Goal: Information Seeking & Learning: Learn about a topic

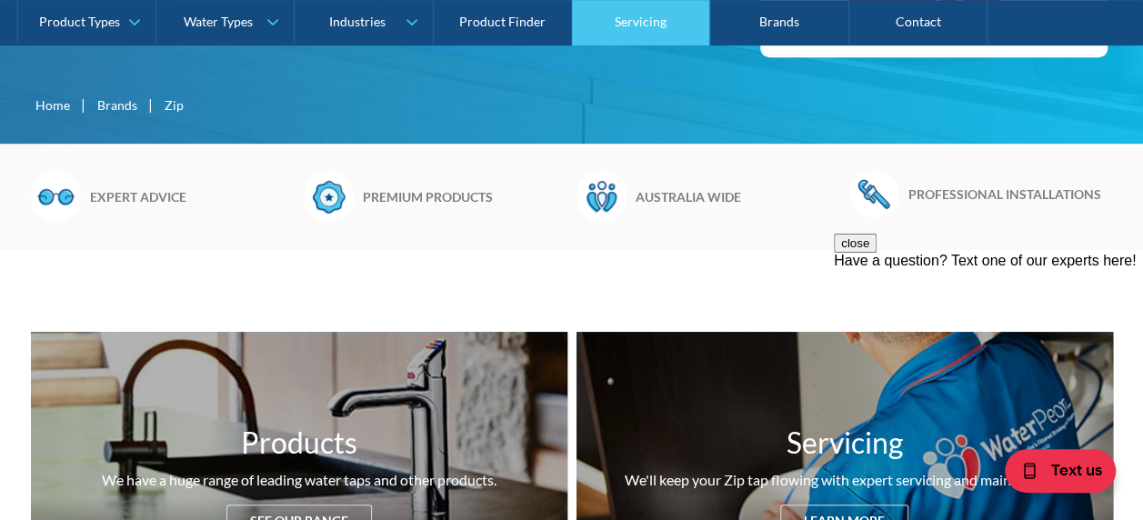
click at [638, 20] on link "Servicing" at bounding box center [641, 22] width 138 height 45
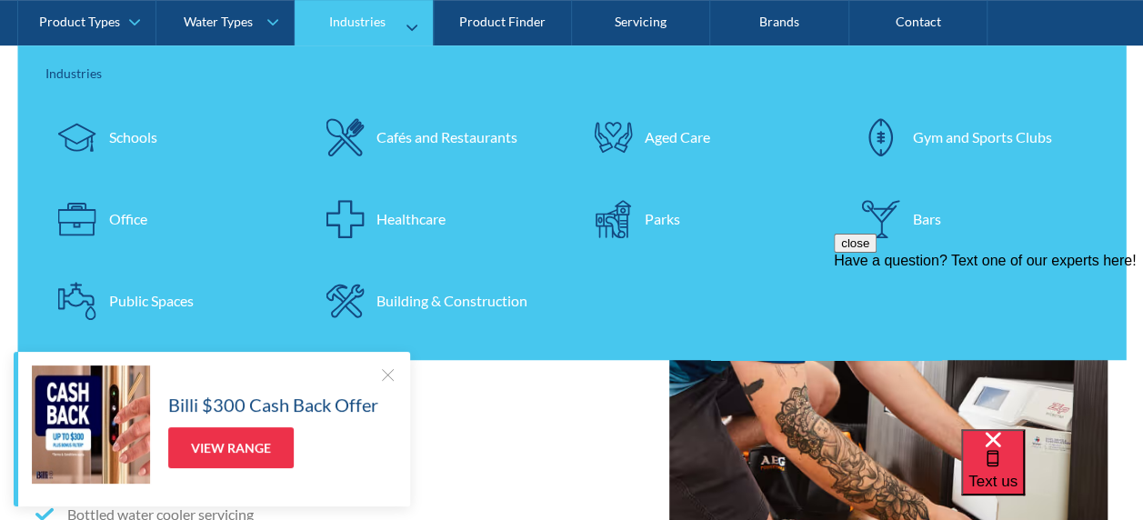
scroll to position [546, 0]
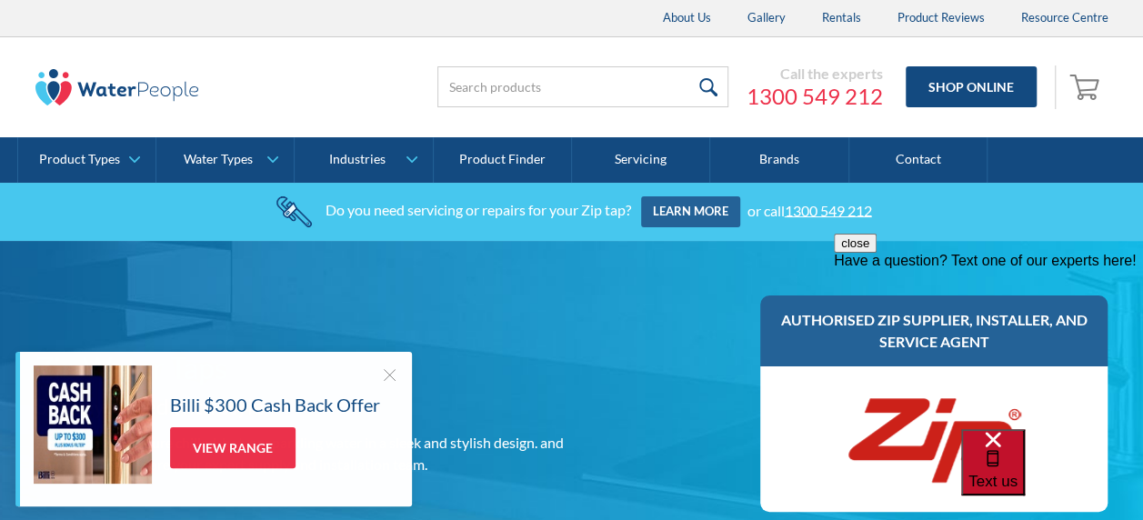
click at [1018, 473] on span "Text us" at bounding box center [993, 481] width 49 height 17
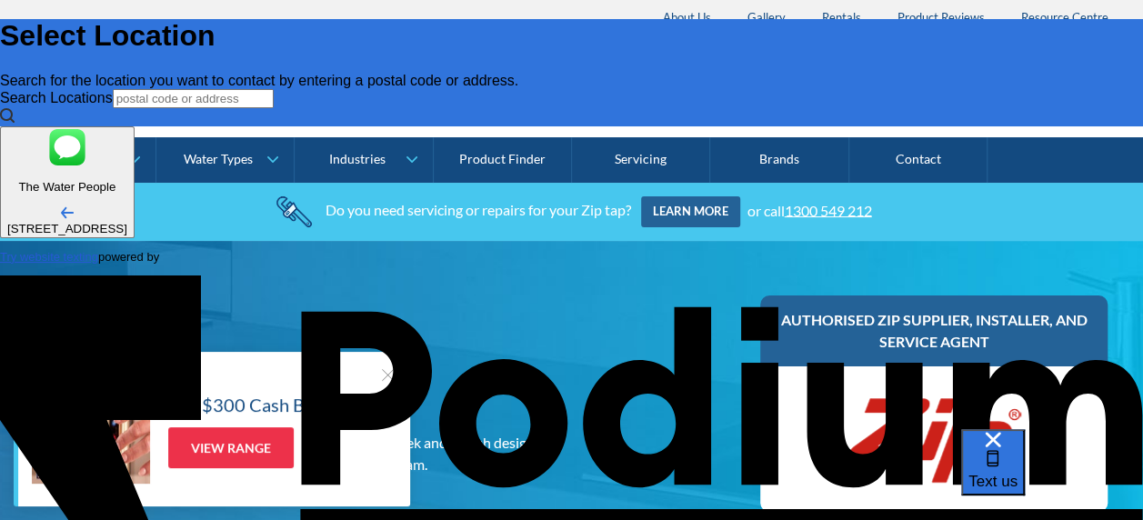
type input "r"
type input "Robby chen"
type Phone "0424 968 861"
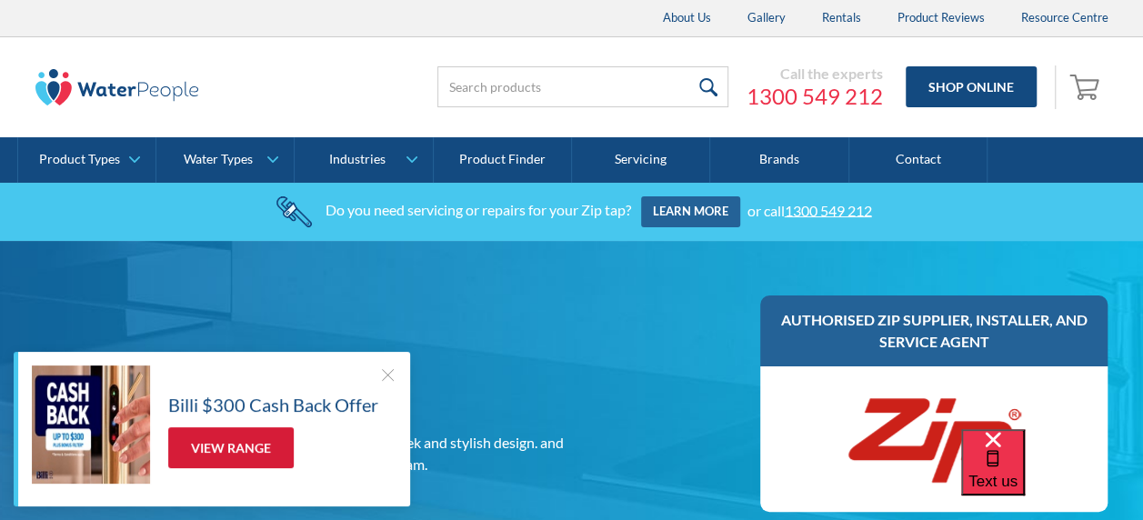
click at [241, 442] on link "View Range" at bounding box center [231, 447] width 126 height 41
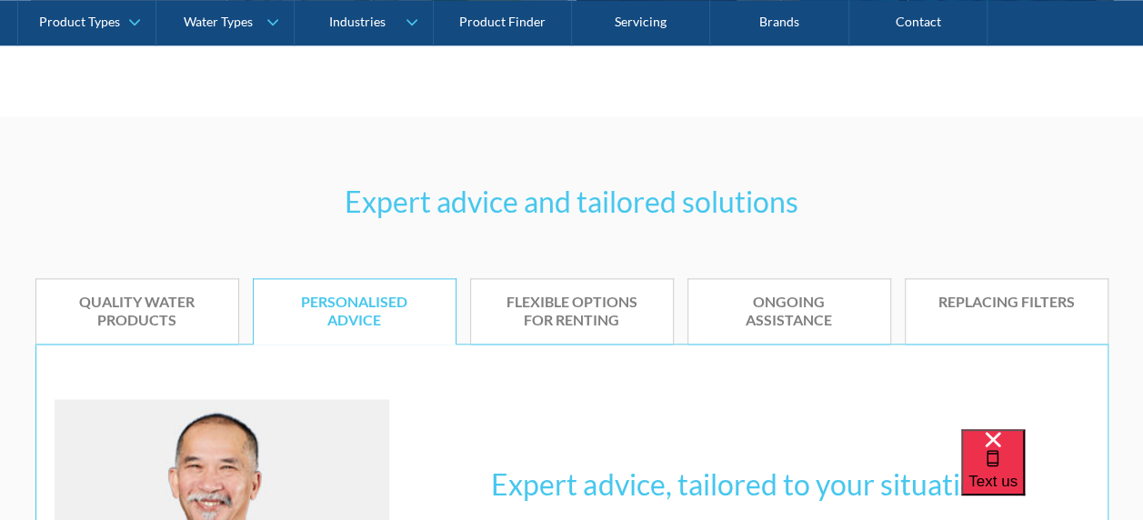
scroll to position [1273, 0]
